Goal: Task Accomplishment & Management: Use online tool/utility

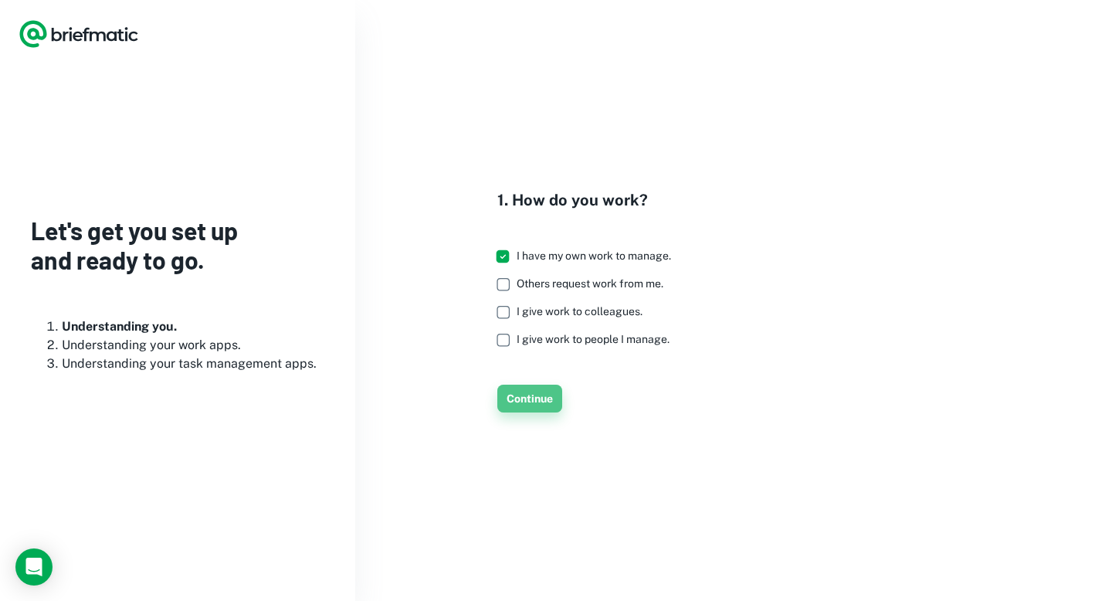
click at [522, 399] on button "Continue" at bounding box center [530, 399] width 65 height 28
click at [528, 401] on button "Continue" at bounding box center [530, 399] width 65 height 28
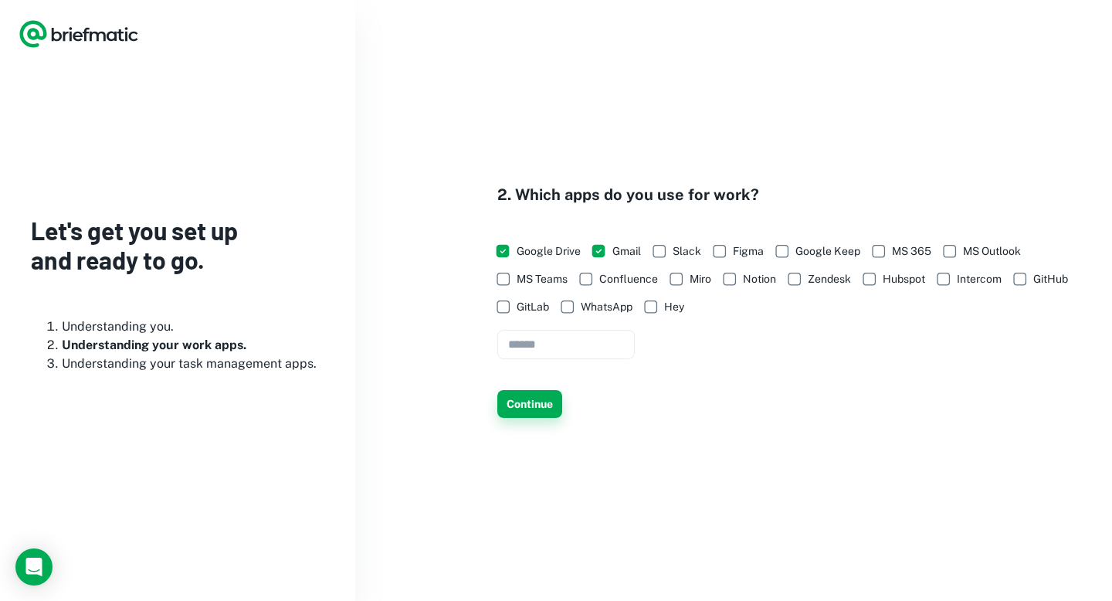
click at [528, 401] on button "Continue" at bounding box center [530, 404] width 65 height 28
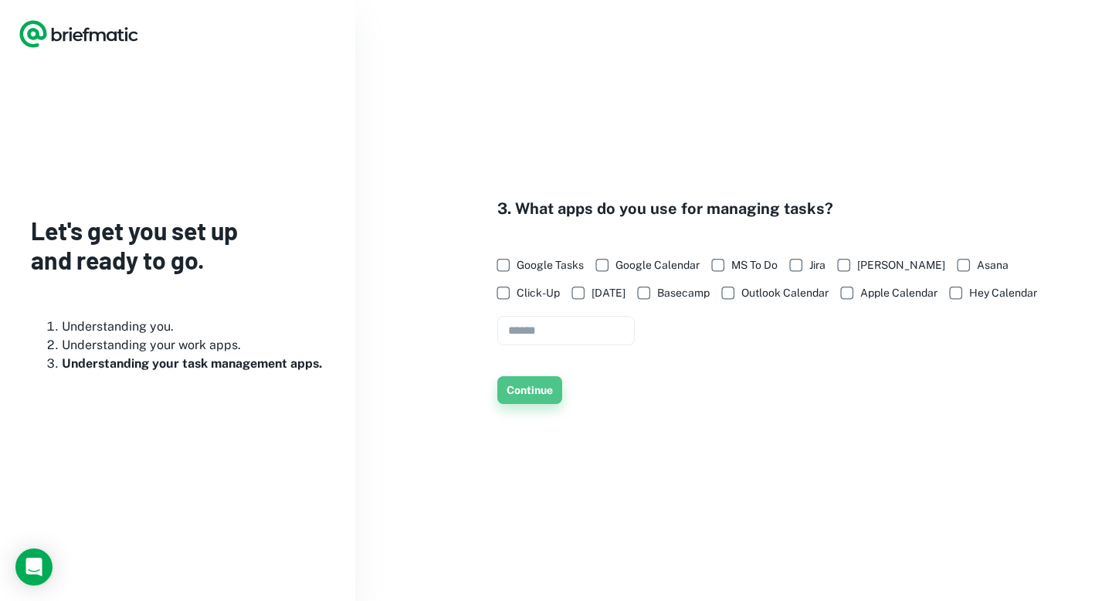
click at [528, 401] on button "Continue" at bounding box center [530, 390] width 65 height 28
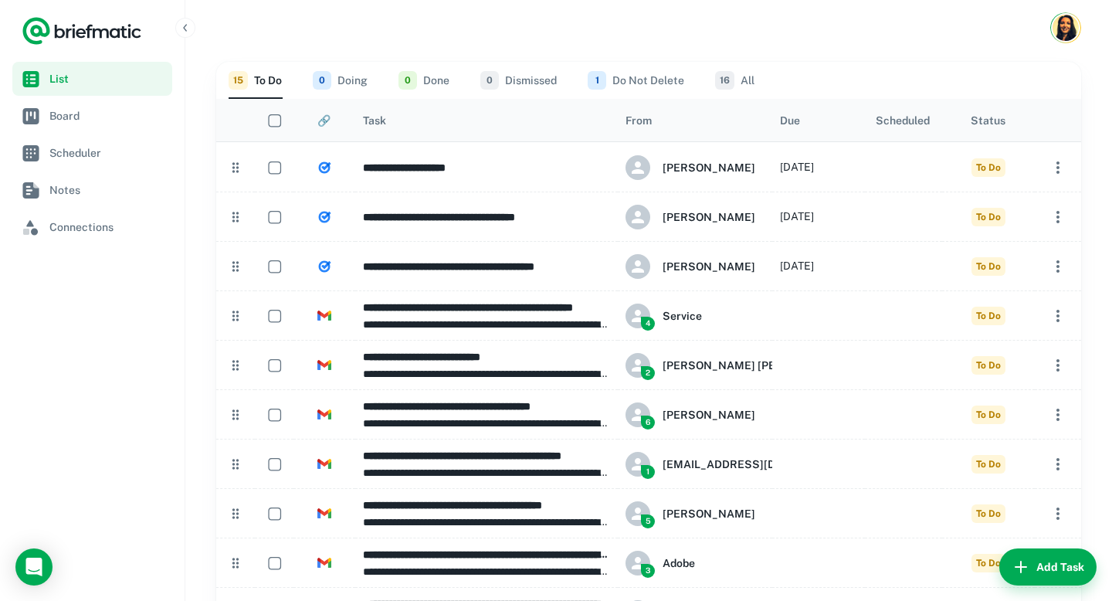
click at [667, 84] on button "1 Do Not Delete" at bounding box center [636, 80] width 97 height 37
